Goal: Find specific page/section: Find specific page/section

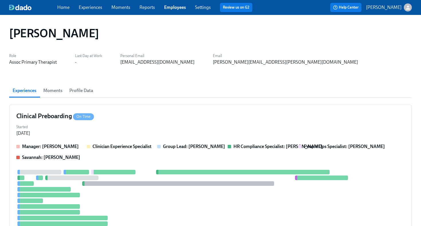
scroll to position [143, 0]
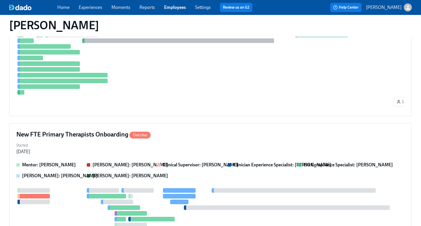
click at [180, 8] on link "Employees" at bounding box center [175, 7] width 22 height 5
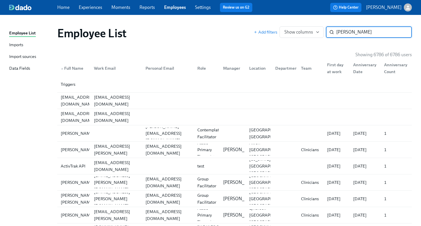
type input "[PERSON_NAME]"
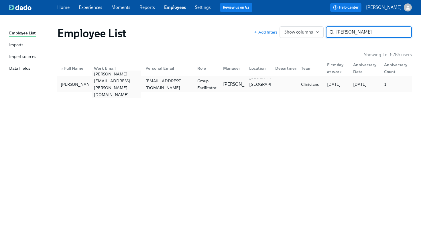
click at [98, 83] on div "[PERSON_NAME][EMAIL_ADDRESS][PERSON_NAME][DOMAIN_NAME]" at bounding box center [117, 83] width 50 height 27
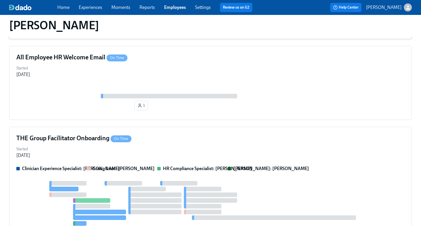
scroll to position [222, 0]
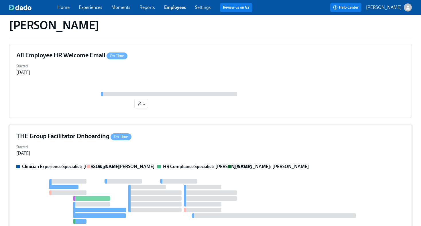
click at [190, 141] on div "THE Group Facilitator Onboarding On Time Started [DATE] Clinician Experience Sp…" at bounding box center [210, 185] width 403 height 120
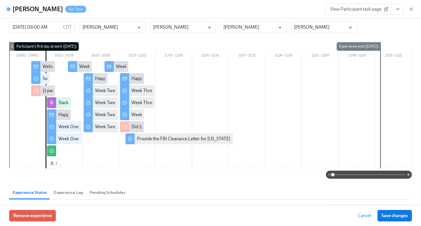
scroll to position [0, 0]
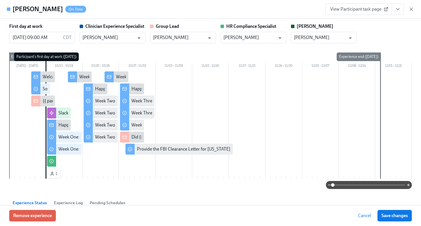
click at [387, 15] on div "[PERSON_NAME] On Time View Participant task page" at bounding box center [210, 9] width 421 height 19
